Goal: Task Accomplishment & Management: Use online tool/utility

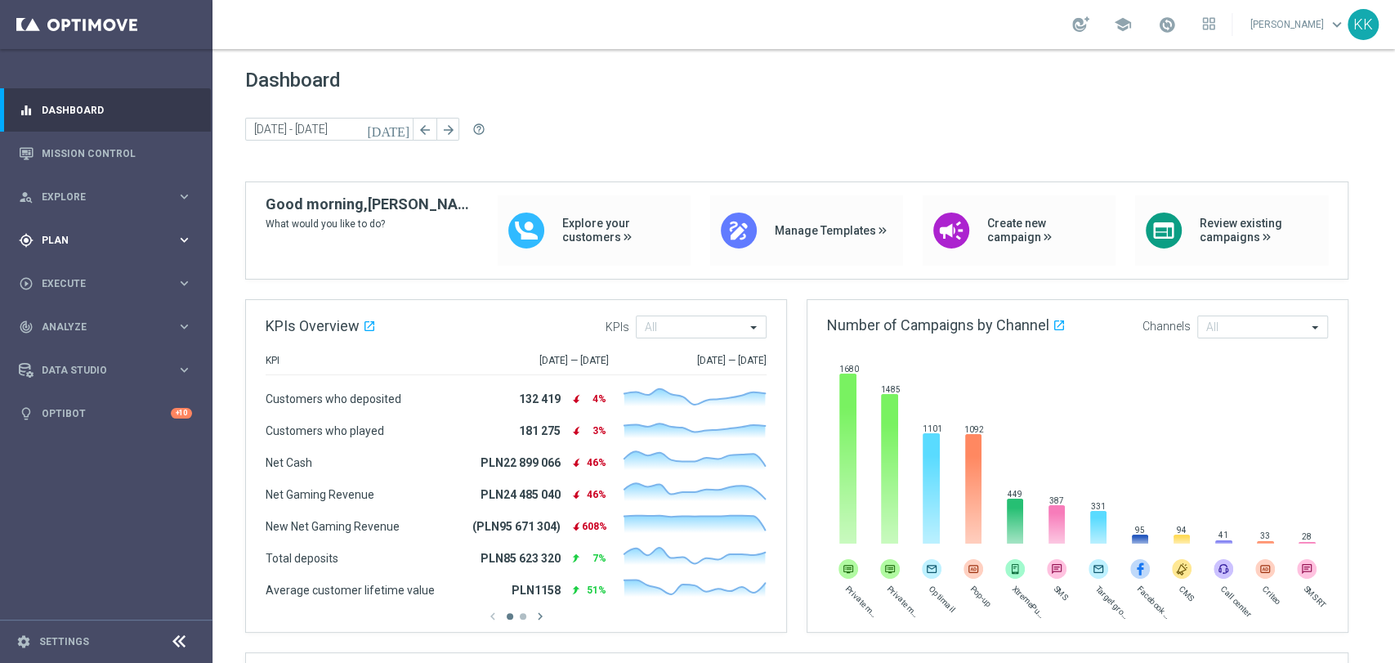
click at [120, 239] on span "Plan" at bounding box center [109, 240] width 135 height 10
click at [83, 268] on link "Target Groups" at bounding box center [105, 273] width 127 height 13
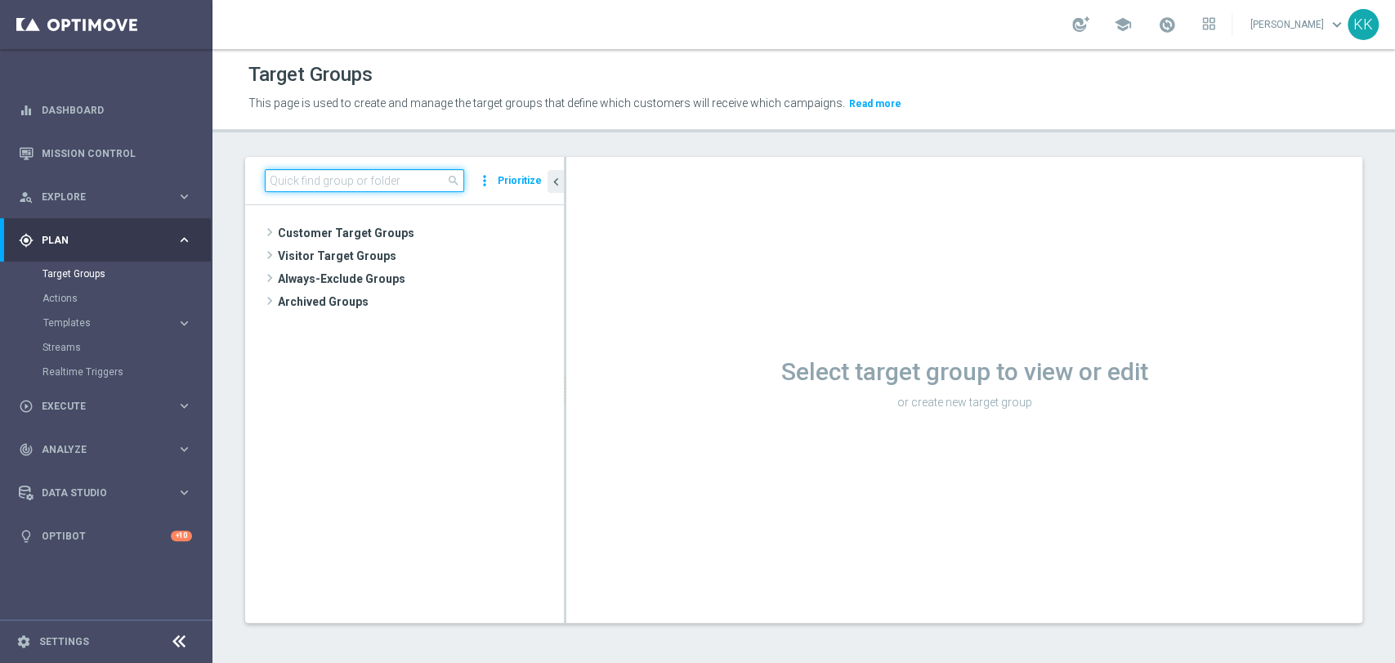
click at [371, 188] on input at bounding box center [364, 180] width 199 height 23
click at [375, 177] on input at bounding box center [364, 180] width 199 height 23
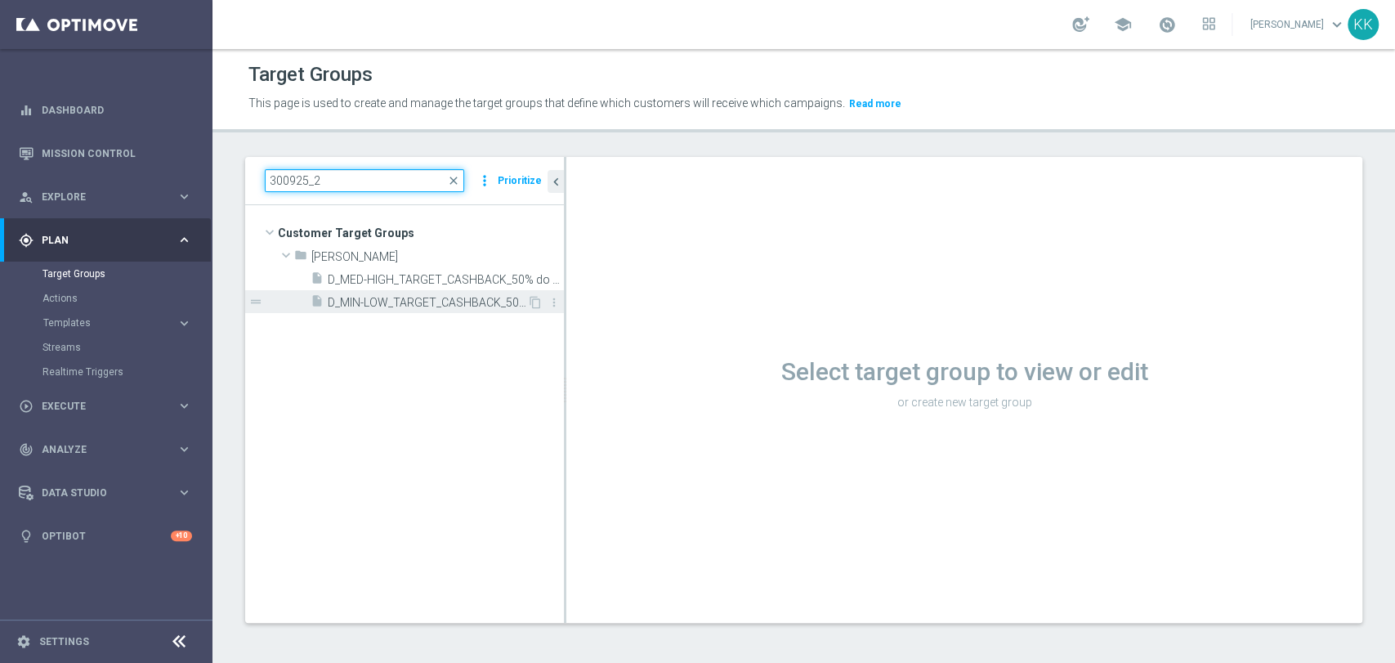
type input "300925_2"
click at [423, 299] on span "D_MIN-LOW_TARGET_CASHBACK_50% do 100 PLN_EPLW_300925_2" at bounding box center [427, 303] width 199 height 14
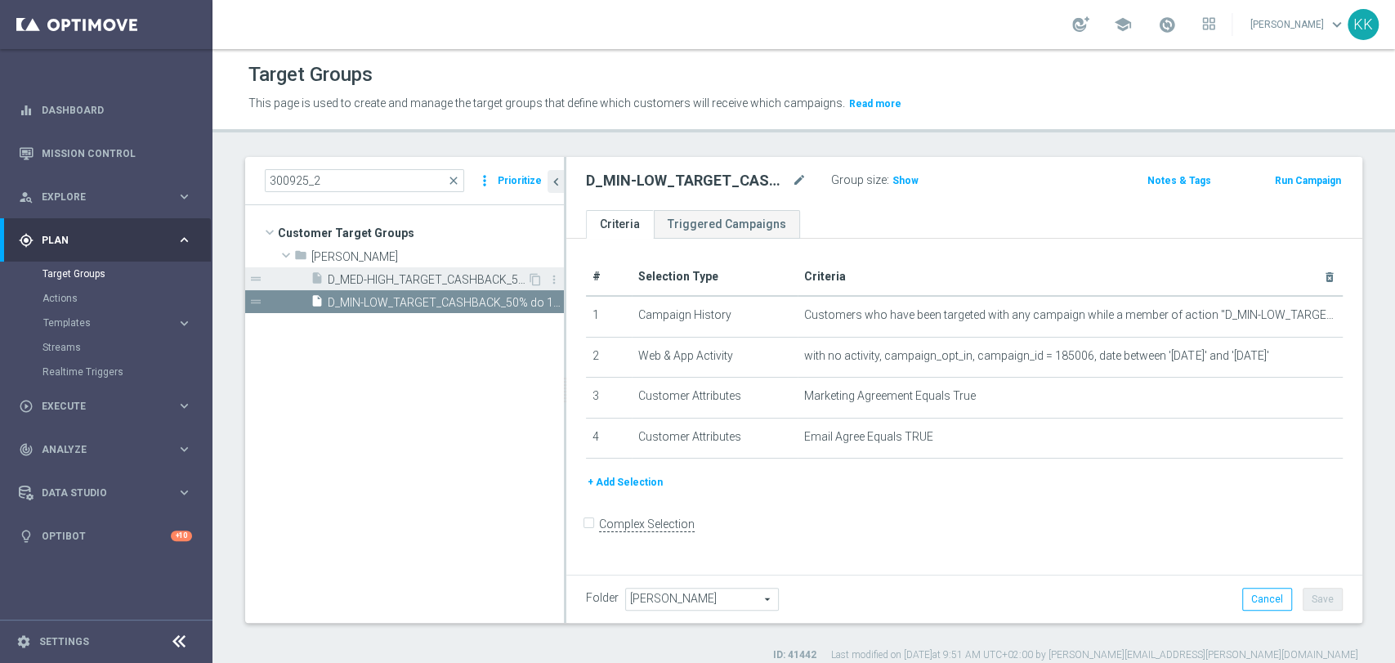
click at [440, 279] on span "D_MED-HIGH_TARGET_CASHBACK_50% do 300 PLN_EPLW_300925_2" at bounding box center [427, 280] width 199 height 14
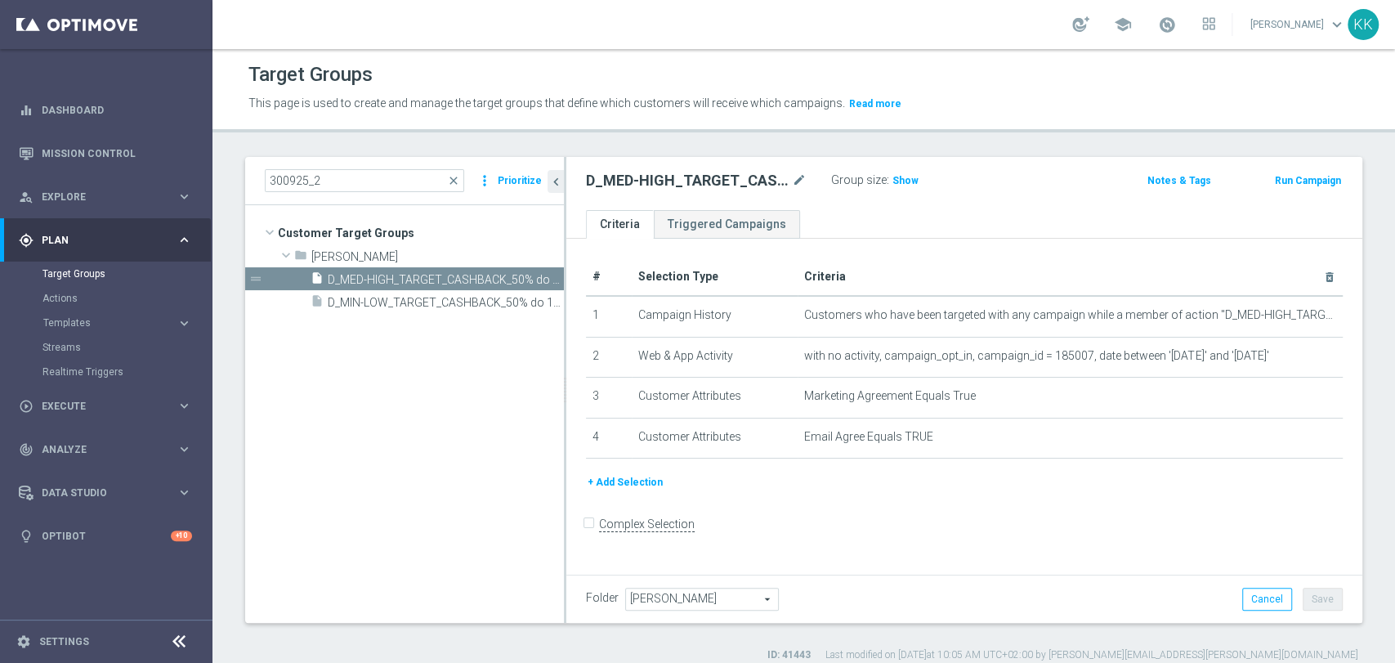
click at [88, 316] on button "Templates keyboard_arrow_right" at bounding box center [117, 322] width 150 height 13
click at [80, 348] on link "Optimail" at bounding box center [110, 347] width 119 height 13
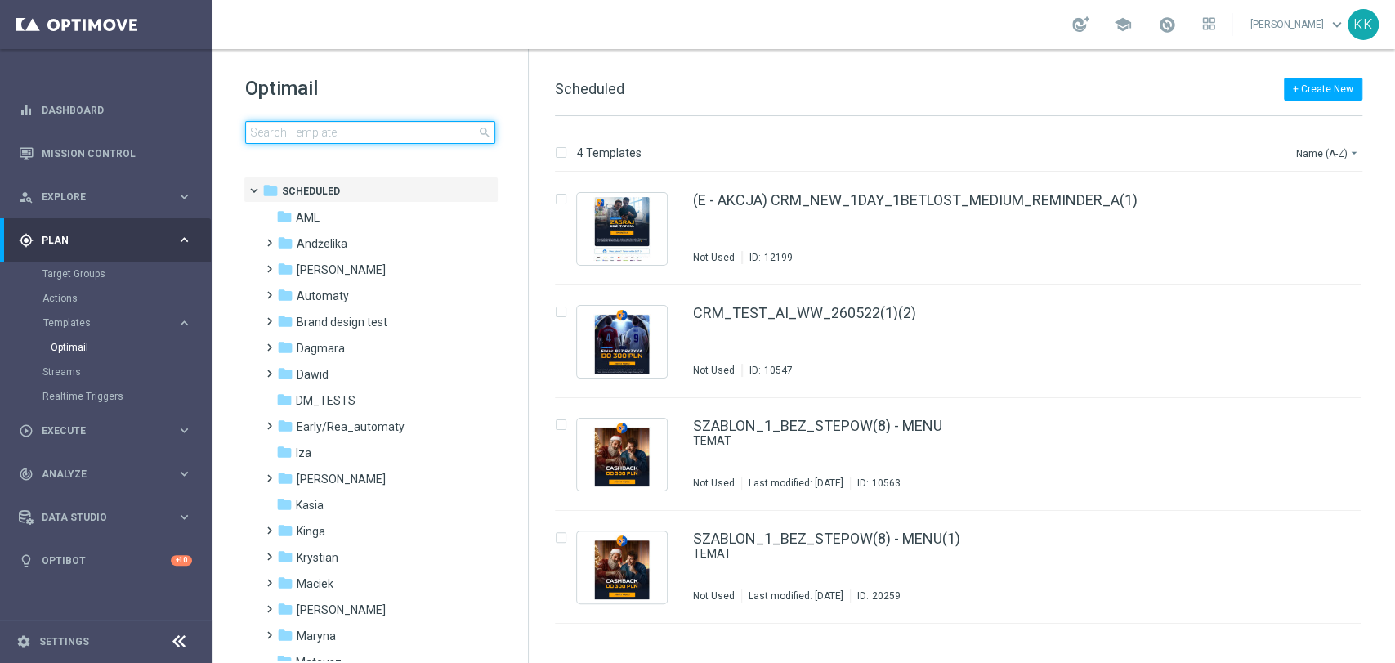
click at [395, 136] on input at bounding box center [370, 132] width 250 height 23
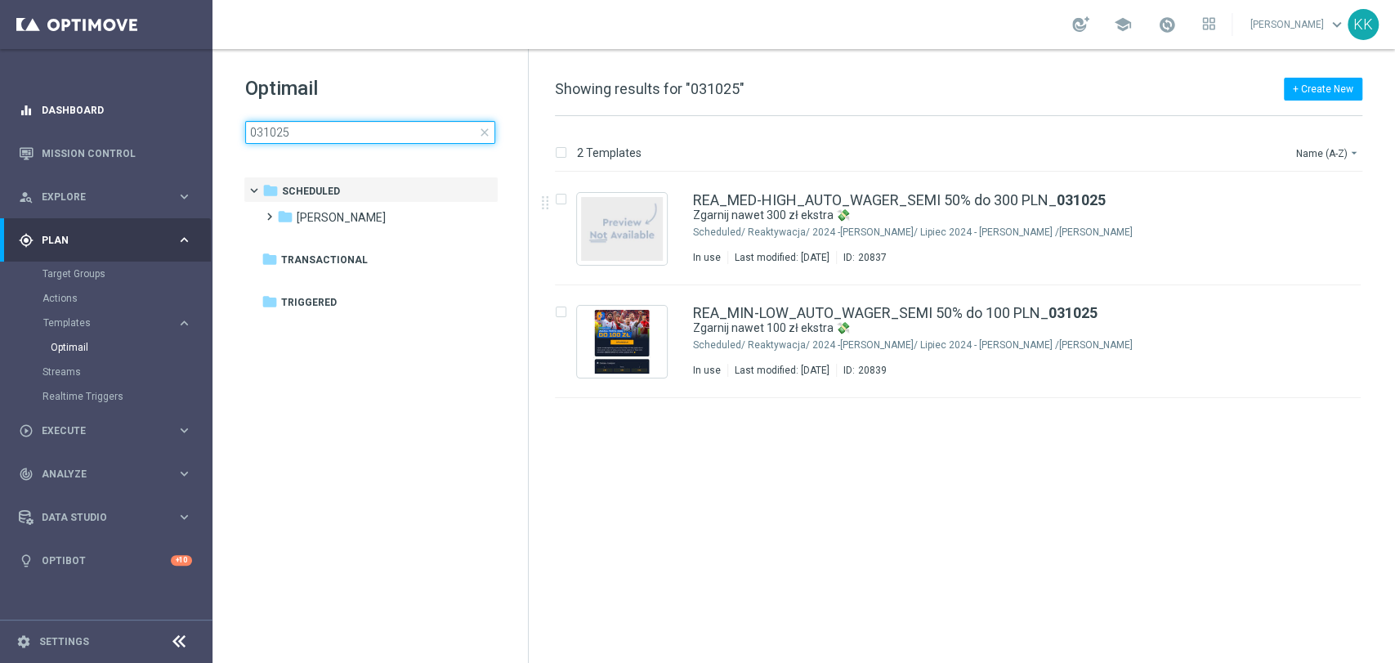
drag, startPoint x: 307, startPoint y: 131, endPoint x: 109, endPoint y: 114, distance: 199.3
click at [109, 114] on main "equalizer Dashboard Mission Control" at bounding box center [697, 331] width 1395 height 663
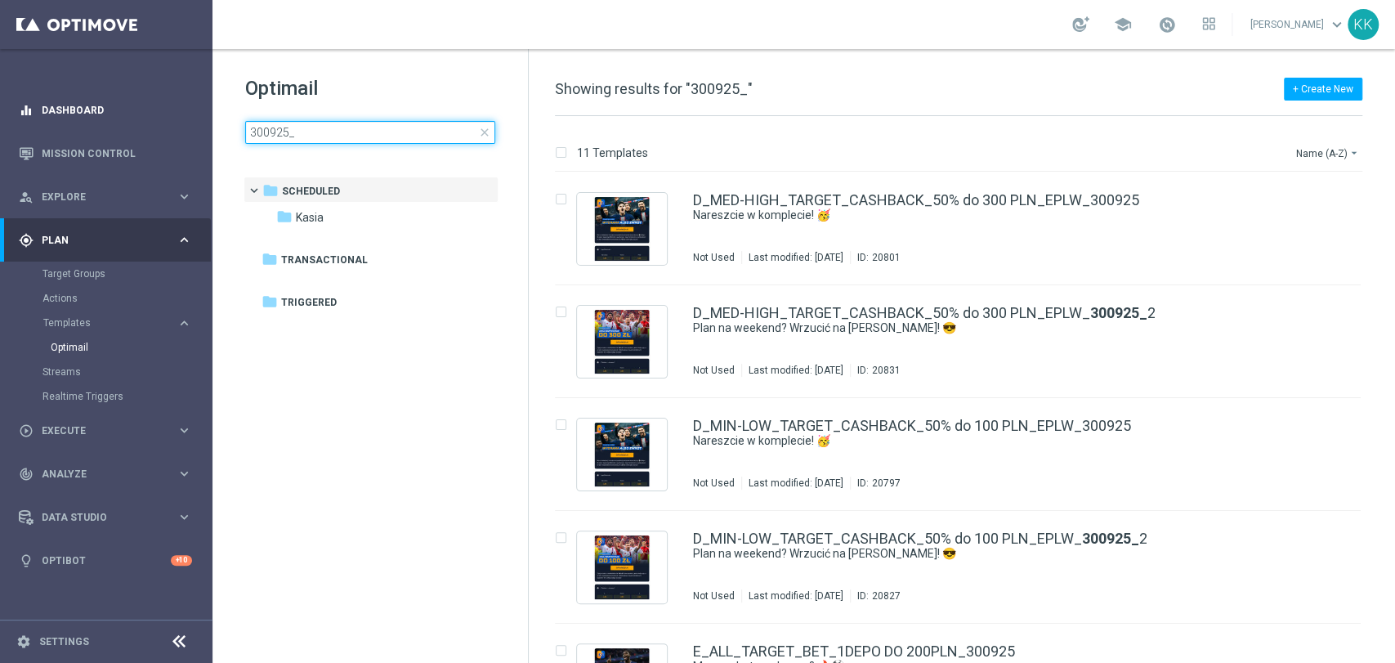
type input "300925_2"
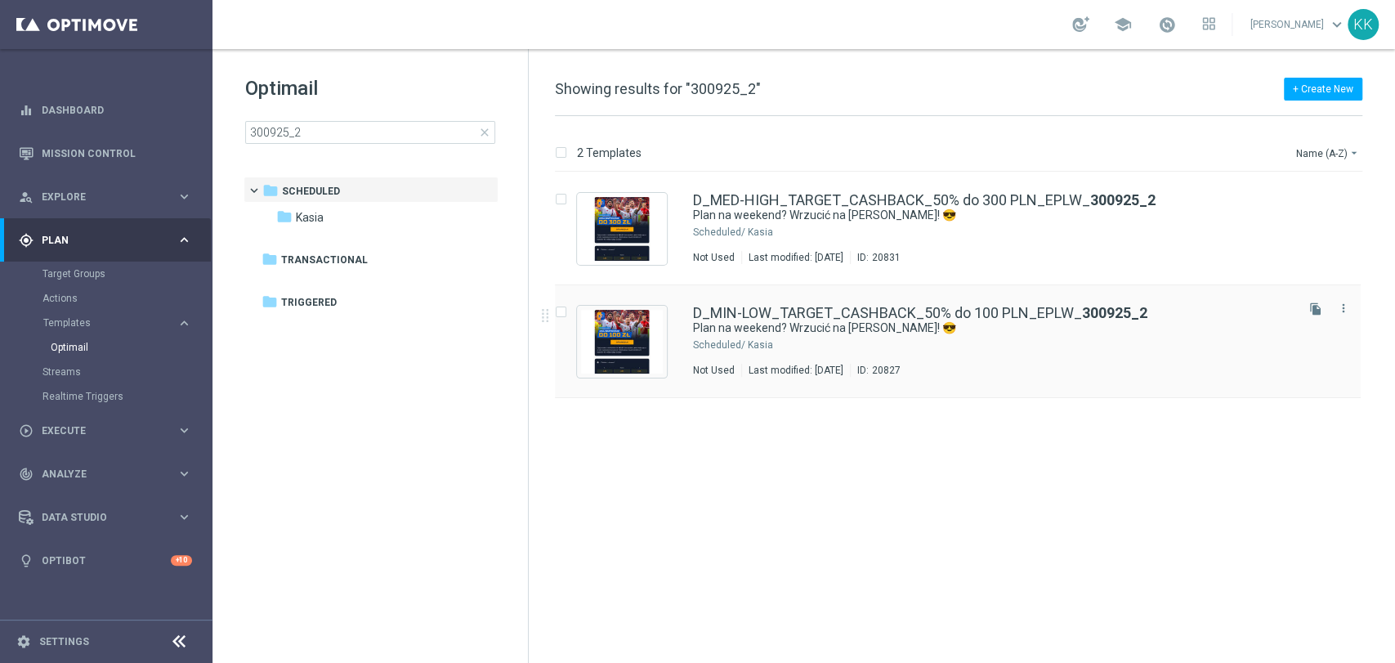
click at [981, 380] on div "D_MIN-LOW_TARGET_CASHBACK_50% do 100 PLN_EPLW_ 300925_2 Plan na weekend? Wrzuci…" at bounding box center [958, 341] width 806 height 113
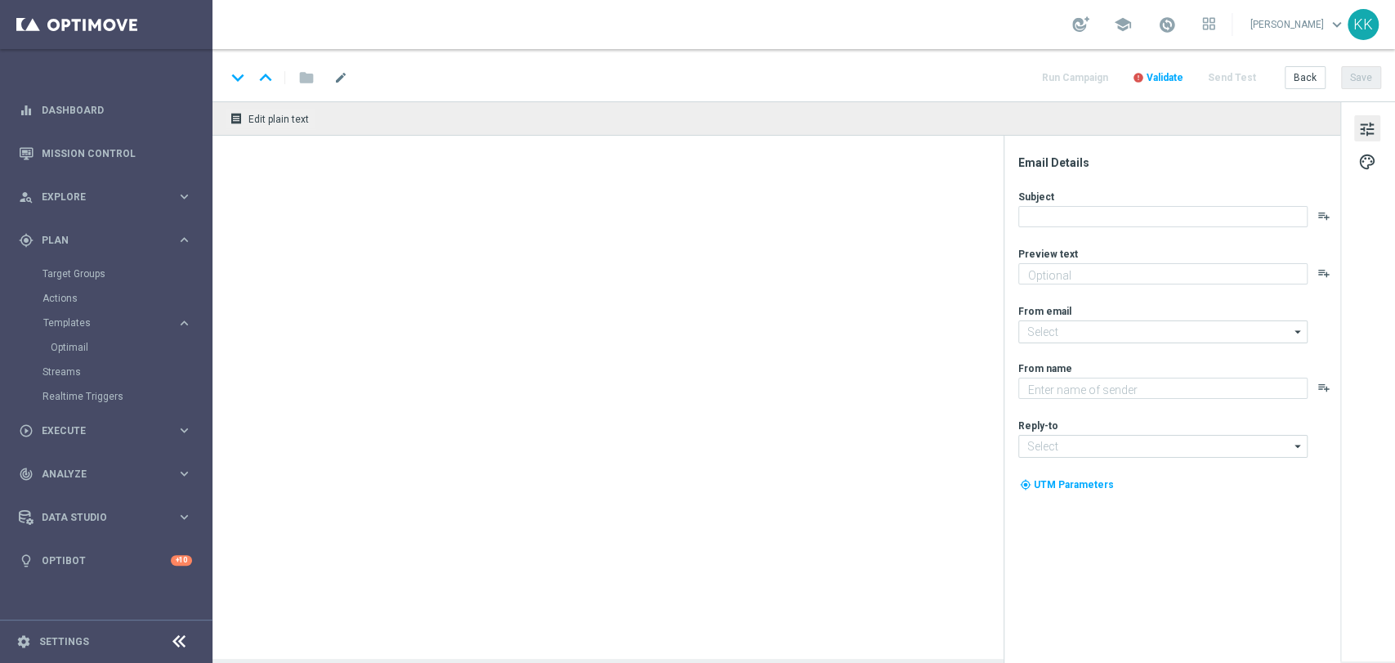
type textarea "Typuj z cashbackiem do 100 zł 🔙"
type input "[EMAIL_ADDRESS][DOMAIN_NAME]"
type textarea "STS"
type input "[EMAIL_ADDRESS][DOMAIN_NAME]"
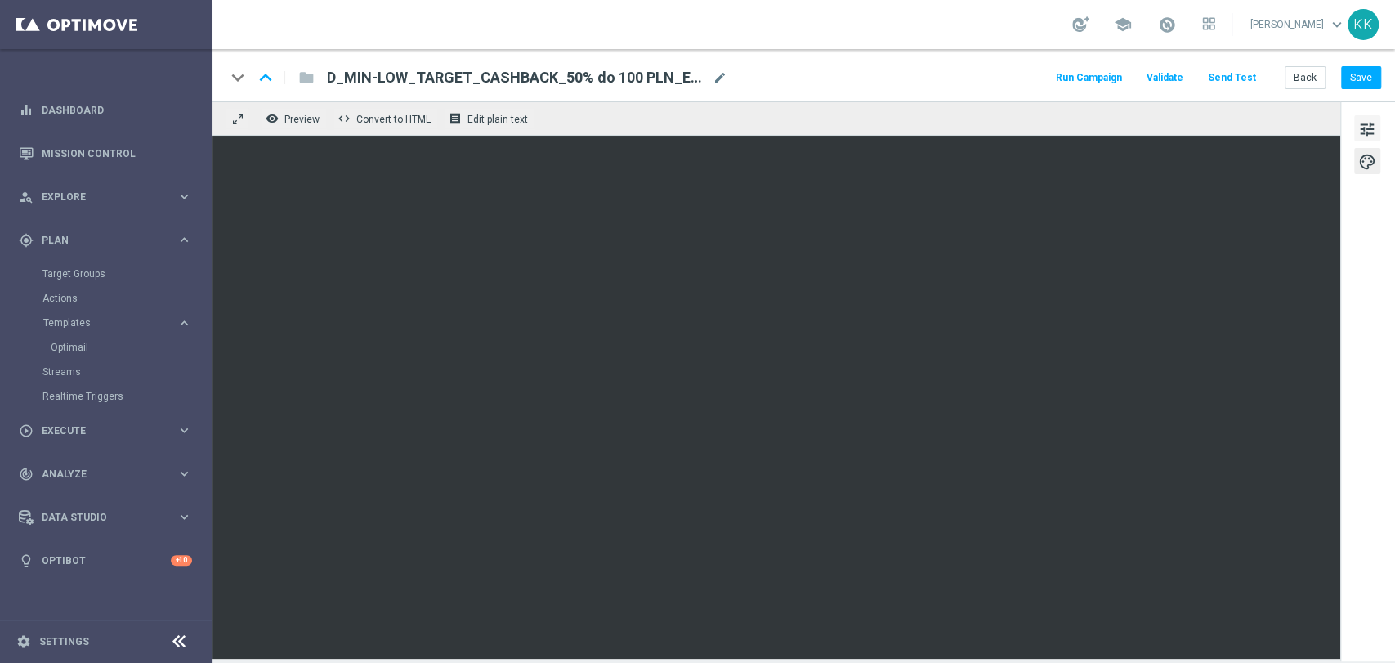
click at [1361, 126] on span "tune" at bounding box center [1367, 128] width 18 height 21
click at [1308, 74] on button "Back" at bounding box center [1305, 77] width 41 height 23
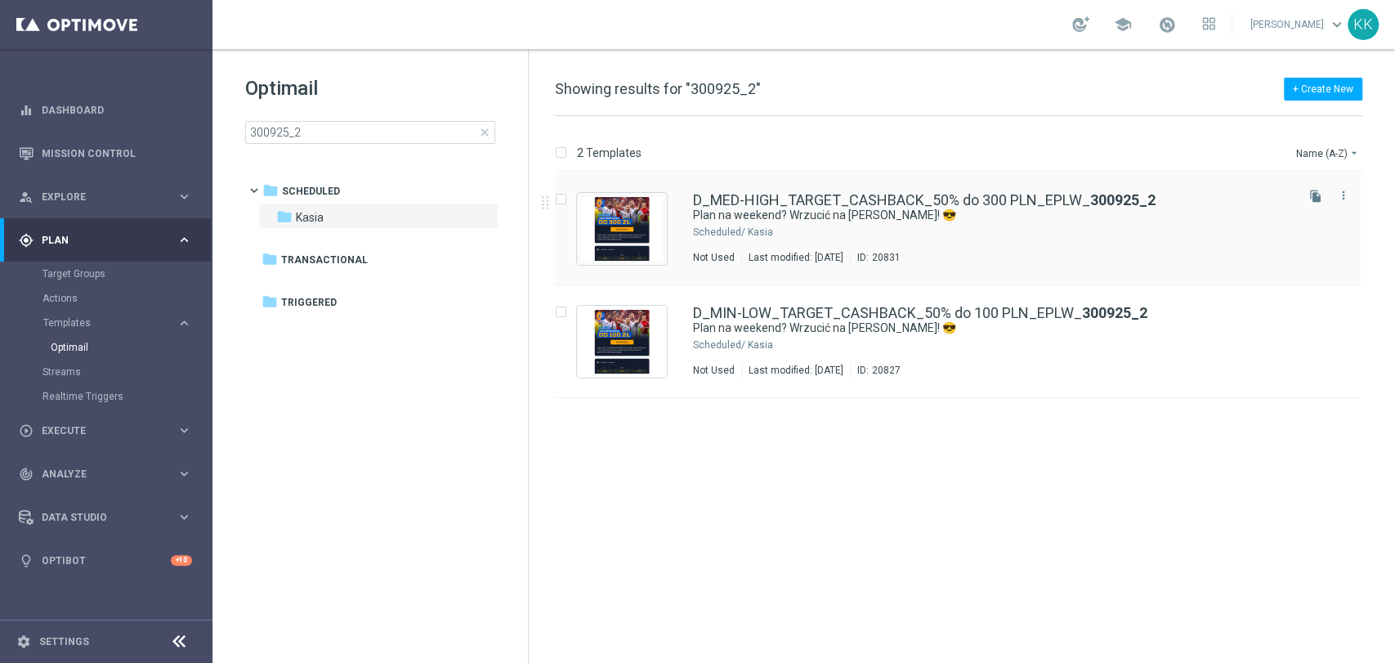
click at [808, 184] on div "D_MED-HIGH_TARGET_CASHBACK_50% do 300 PLN_EPLW_ 300925_2 Plan na weekend? Wrzuc…" at bounding box center [958, 228] width 806 height 113
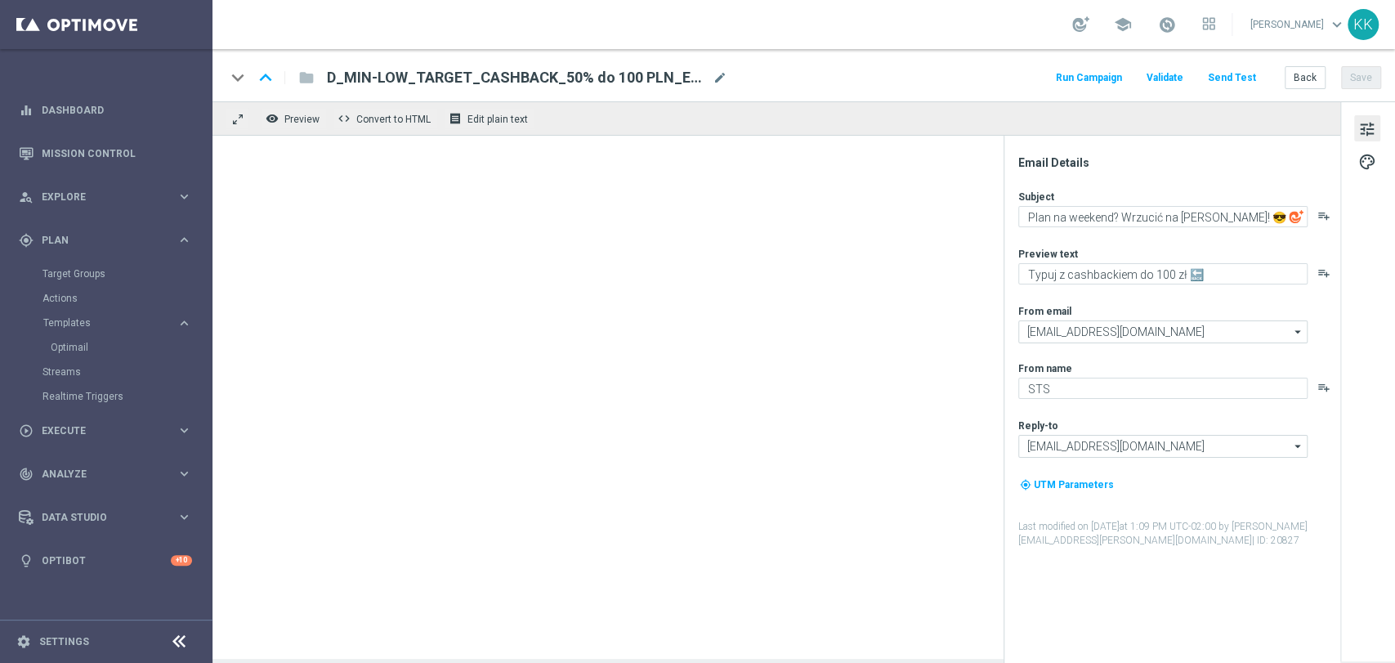
type textarea "Typuj z cashbackiem do 300 zł 🔙"
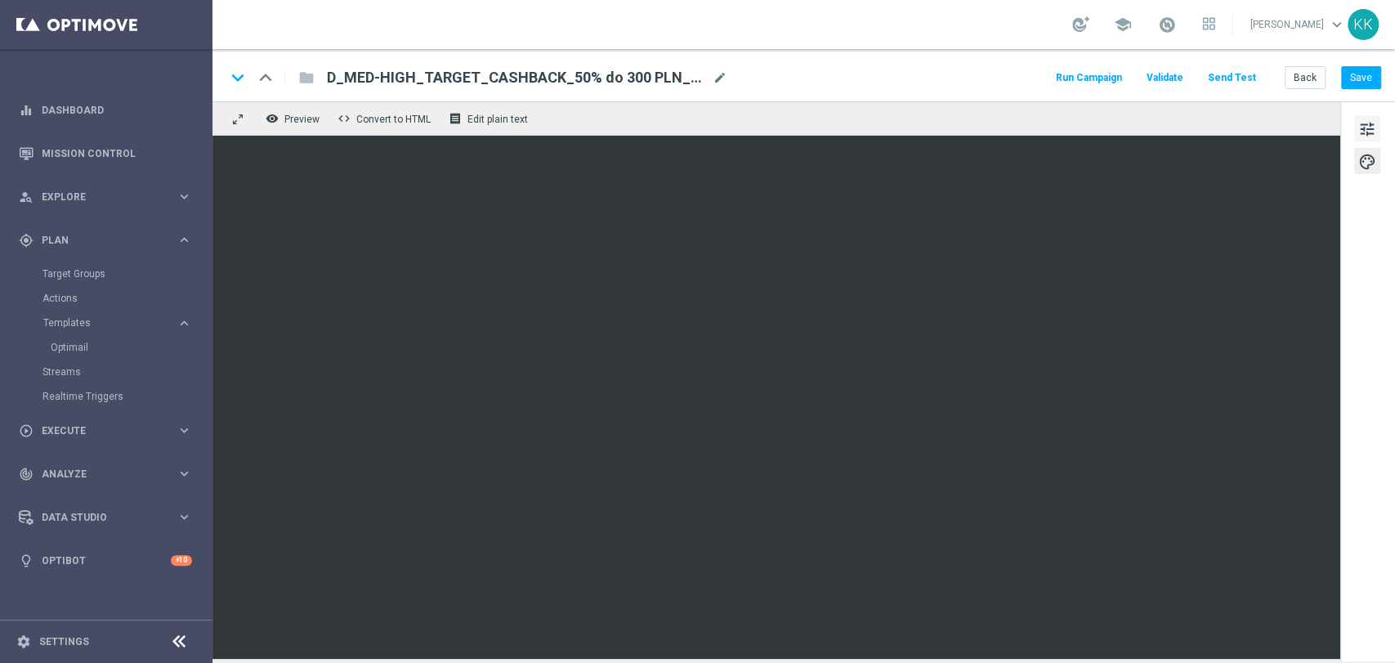
click at [1357, 139] on button "tune" at bounding box center [1367, 128] width 26 height 26
click at [1159, 25] on span at bounding box center [1167, 25] width 18 height 18
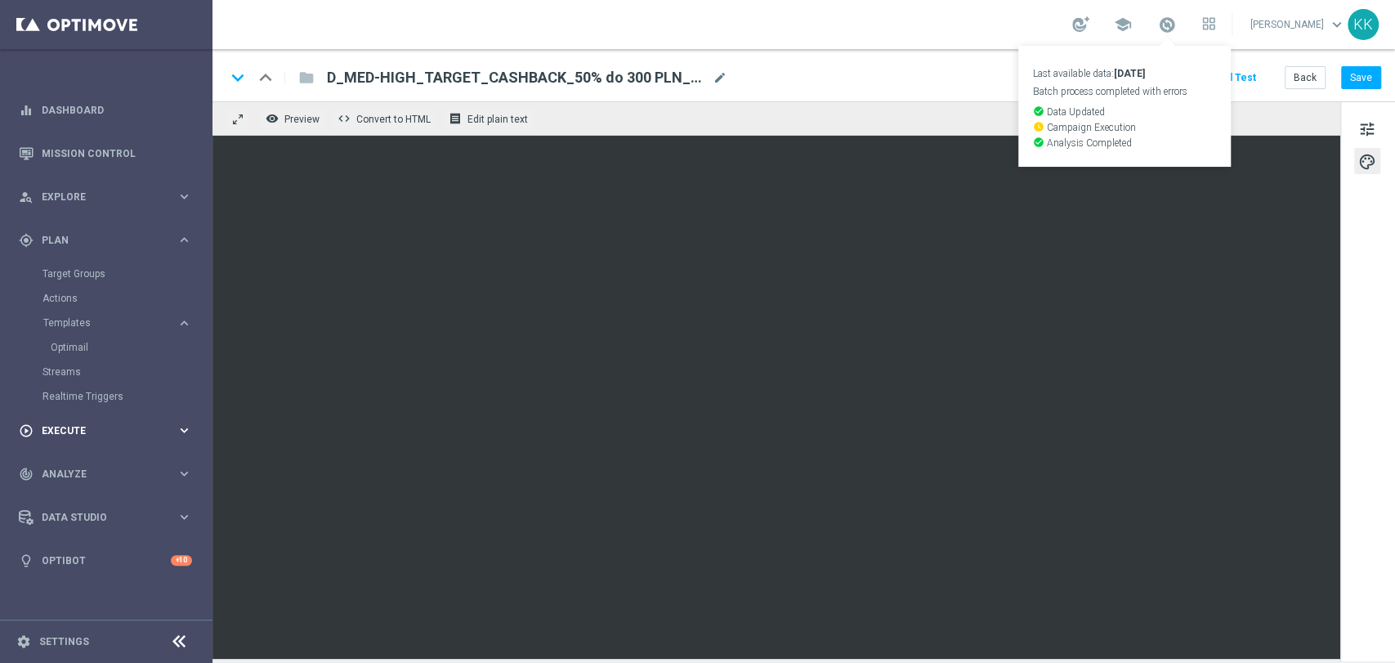
click at [85, 432] on span "Execute" at bounding box center [109, 431] width 135 height 10
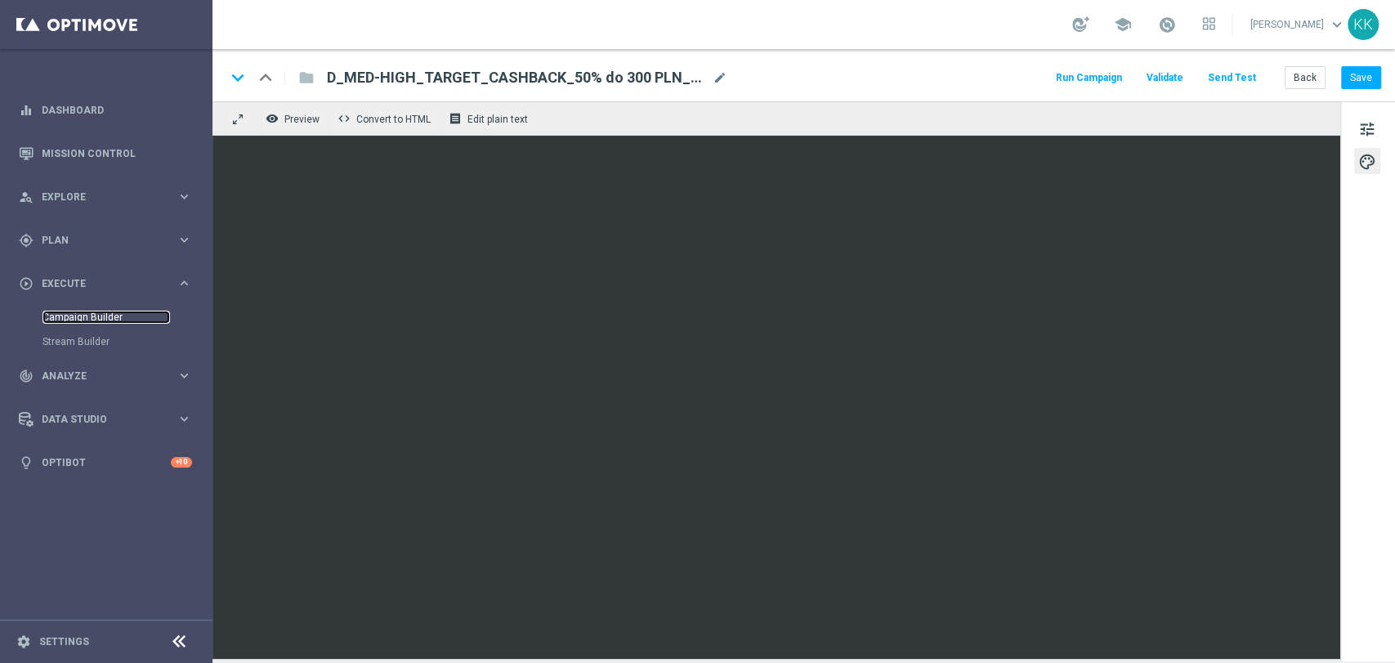
click at [85, 322] on link "Campaign Builder" at bounding box center [105, 317] width 127 height 13
